Goal: Information Seeking & Learning: Learn about a topic

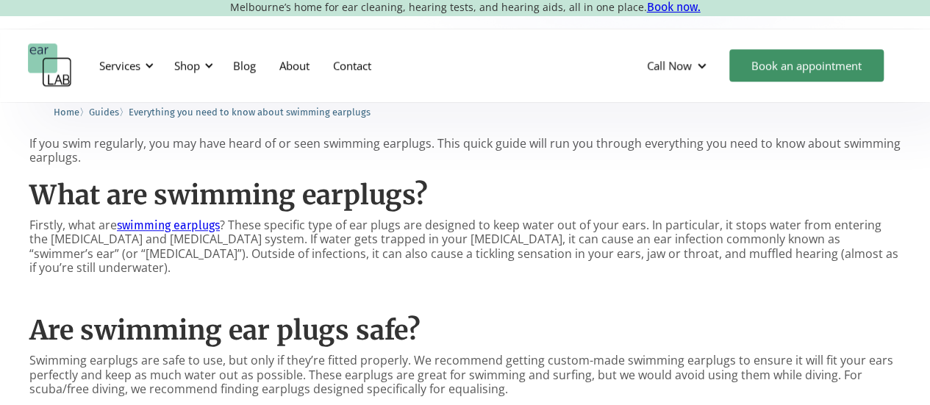
scroll to position [625, 0]
click at [376, 245] on p "Firstly, what are swimming earplugs ? These specific type of ear plugs are desi…" at bounding box center [464, 246] width 871 height 57
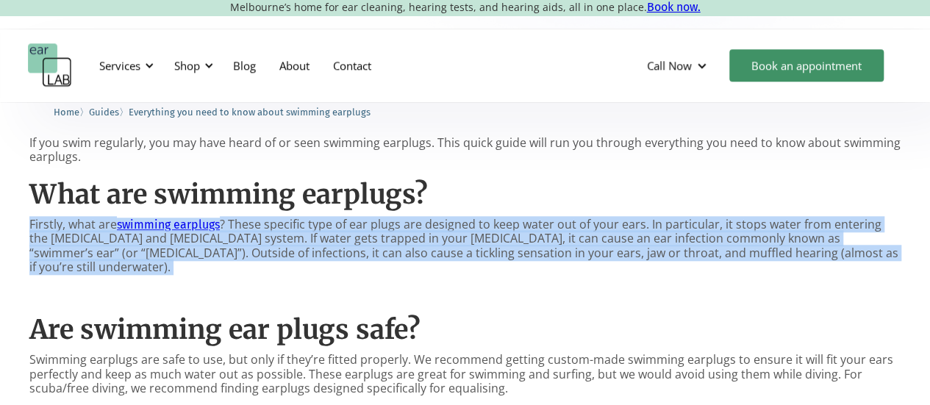
click at [376, 245] on p "Firstly, what are swimming earplugs ? These specific type of ear plugs are desi…" at bounding box center [464, 246] width 871 height 57
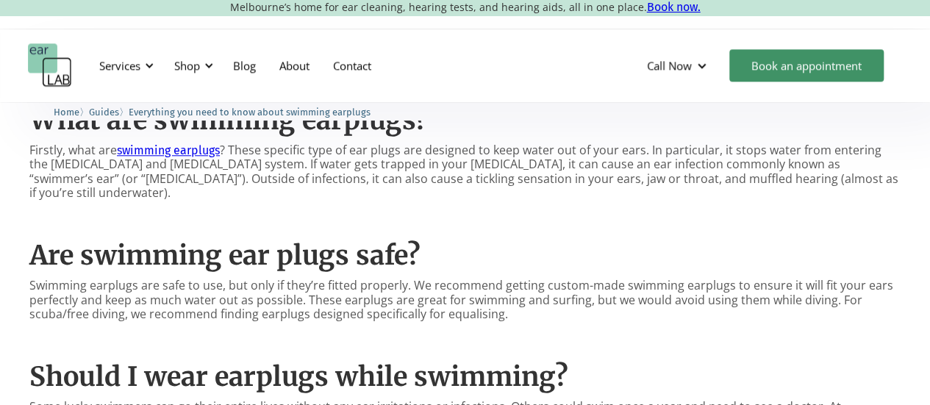
scroll to position [700, 0]
click at [377, 164] on p "Firstly, what are swimming earplugs ? These specific type of ear plugs are desi…" at bounding box center [464, 171] width 871 height 57
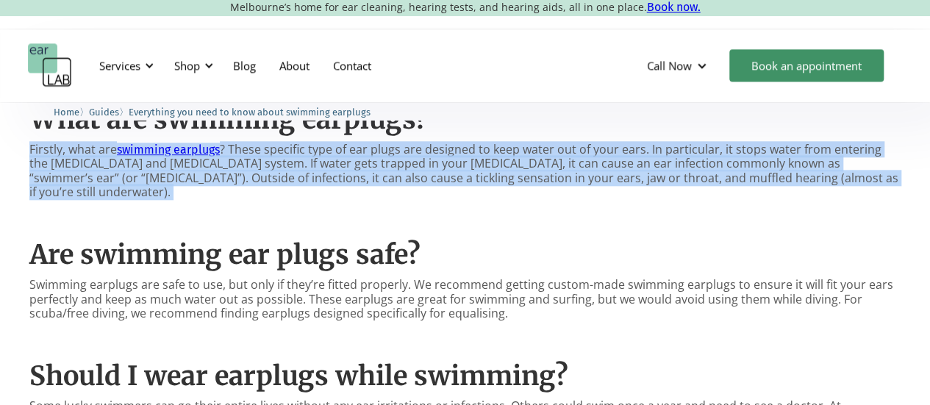
click at [377, 164] on p "Firstly, what are swimming earplugs ? These specific type of ear plugs are desi…" at bounding box center [464, 171] width 871 height 57
click at [373, 185] on p "Firstly, what are swimming earplugs ? These specific type of ear plugs are desi…" at bounding box center [464, 171] width 871 height 57
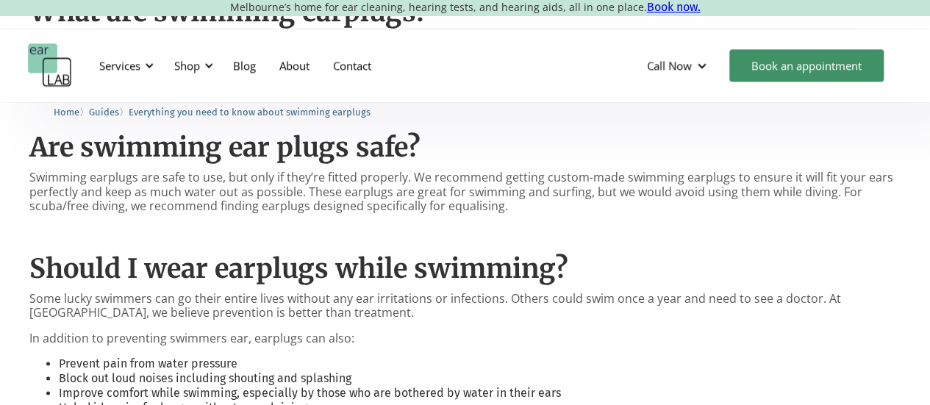
scroll to position [812, 0]
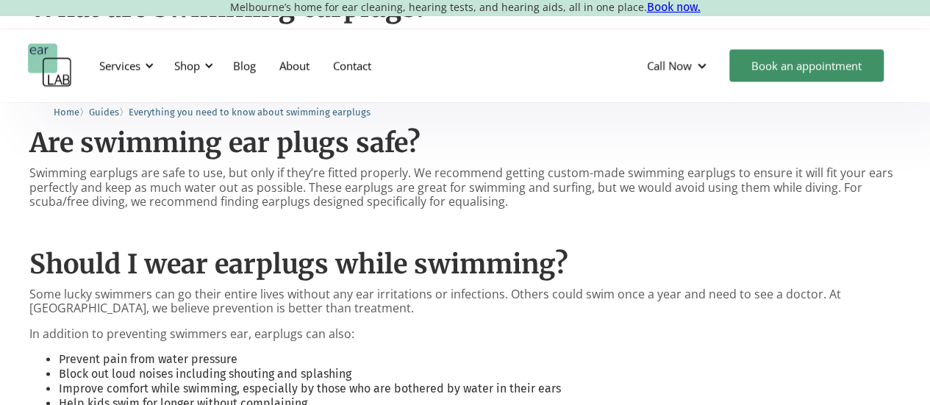
click at [376, 220] on p "‍" at bounding box center [464, 227] width 871 height 14
click at [323, 187] on p "Swimming earplugs are safe to use, but only if they’re fitted properly. We reco…" at bounding box center [464, 187] width 871 height 43
click at [322, 187] on p "Swimming earplugs are safe to use, but only if they’re fitted properly. We reco…" at bounding box center [464, 187] width 871 height 43
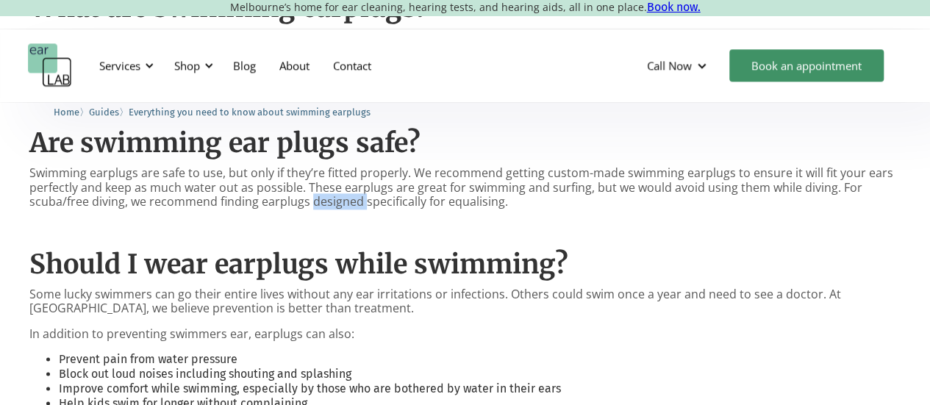
click at [322, 187] on p "Swimming earplugs are safe to use, but only if they’re fitted properly. We reco…" at bounding box center [464, 187] width 871 height 43
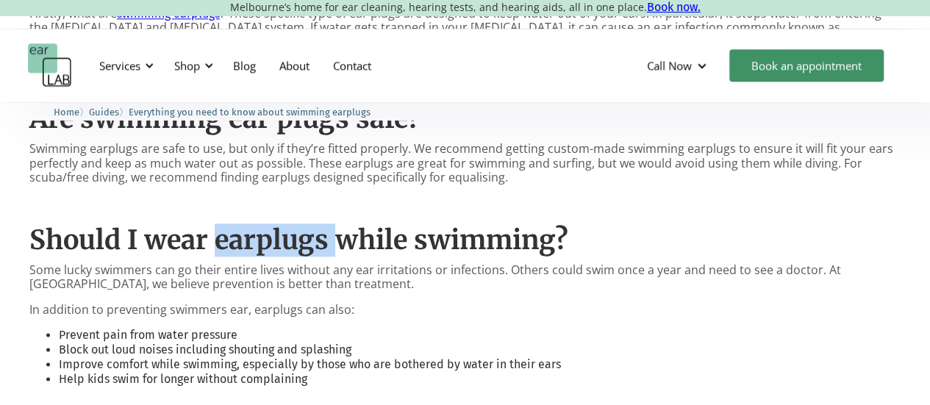
click at [313, 235] on h2 "Should I wear earplugs while swimming?" at bounding box center [464, 240] width 871 height 32
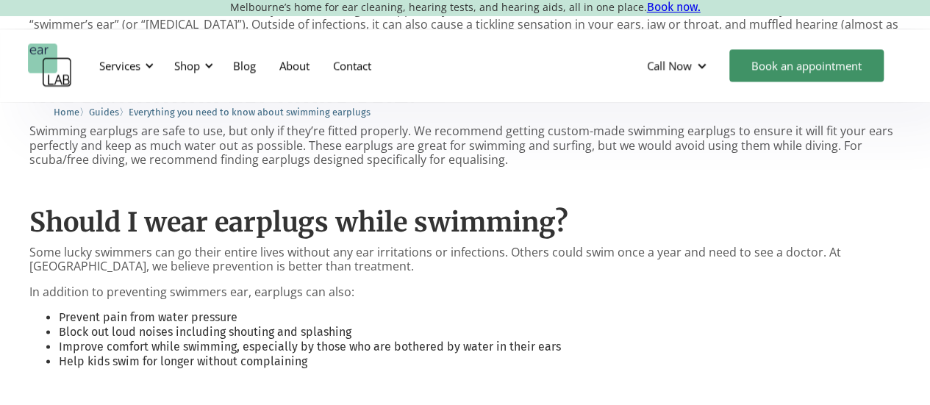
click at [313, 245] on p "Some lucky swimmers can go their entire lives without any ear irritations or in…" at bounding box center [464, 259] width 871 height 28
click at [304, 246] on p "Some lucky swimmers can go their entire lives without any ear irritations or in…" at bounding box center [464, 259] width 871 height 28
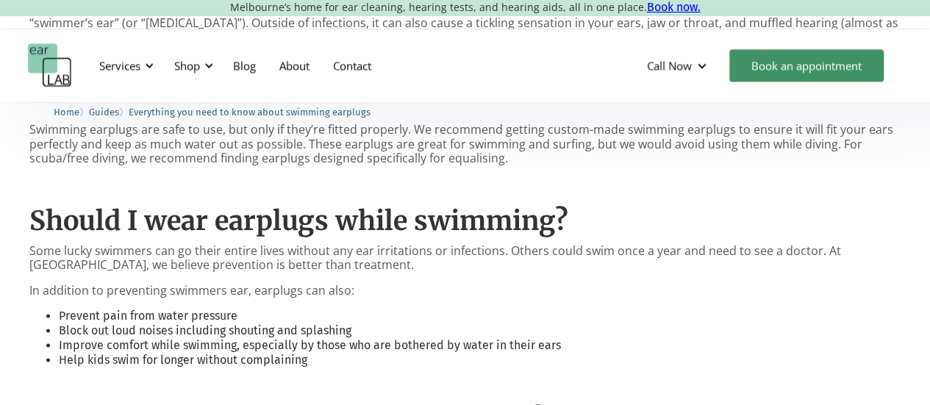
click at [304, 246] on p "Some lucky swimmers can go their entire lives without any ear irritations or in…" at bounding box center [464, 258] width 871 height 28
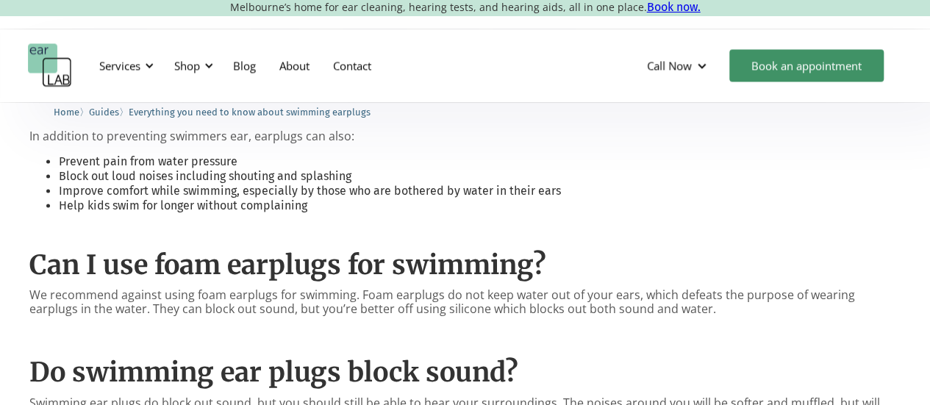
scroll to position [1010, 0]
click at [204, 203] on div "If you swim regularly, you may have heard of or seen swimming earplugs. This qu…" at bounding box center [464, 353] width 871 height 1204
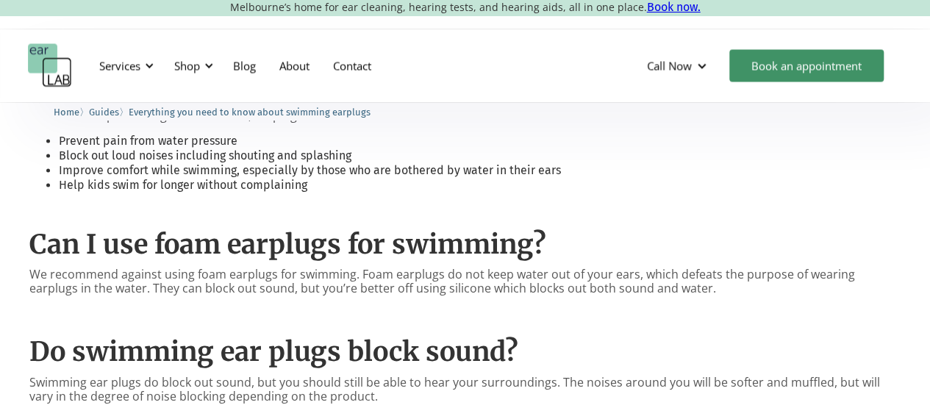
scroll to position [1030, 0]
click at [222, 179] on li "Help kids swim for longer without complaining" at bounding box center [479, 186] width 841 height 15
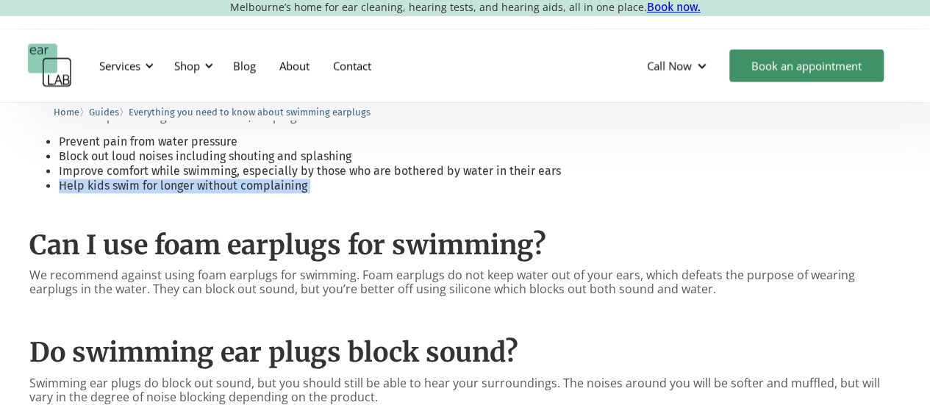
click at [222, 179] on li "Help kids swim for longer without complaining" at bounding box center [479, 186] width 841 height 15
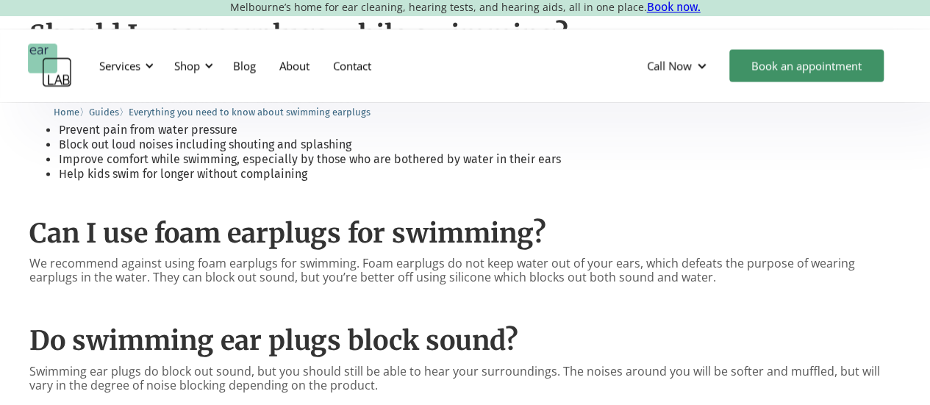
click at [222, 174] on div "If you swim regularly, you may have heard of or seen swimming earplugs. This qu…" at bounding box center [464, 322] width 871 height 1204
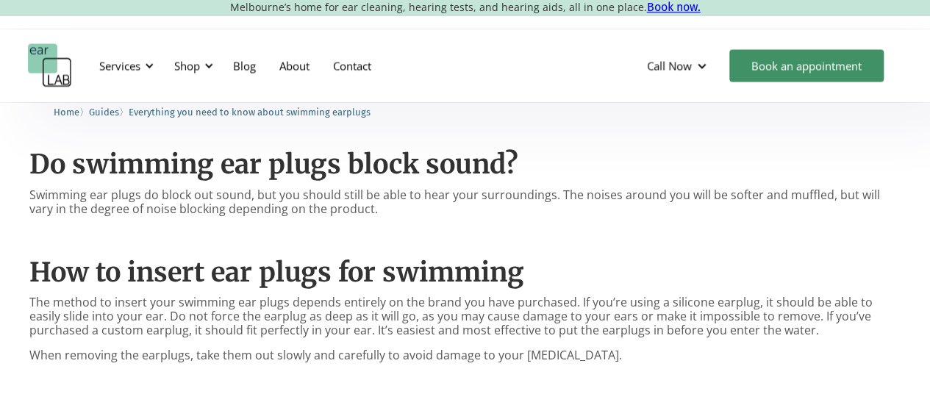
scroll to position [1247, 0]
